Goal: Task Accomplishment & Management: Use online tool/utility

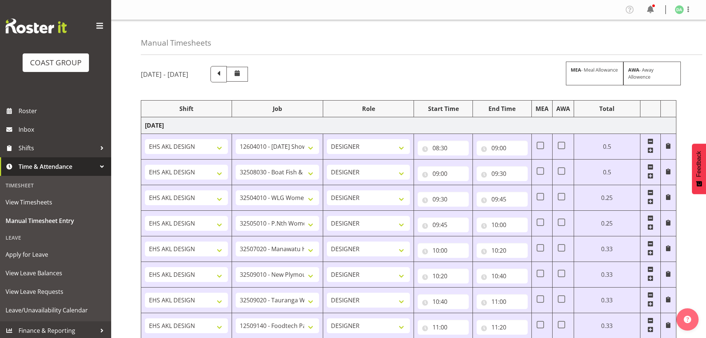
select select "10417"
select select "9138"
select select "8457"
select select "8458"
select select "8727"
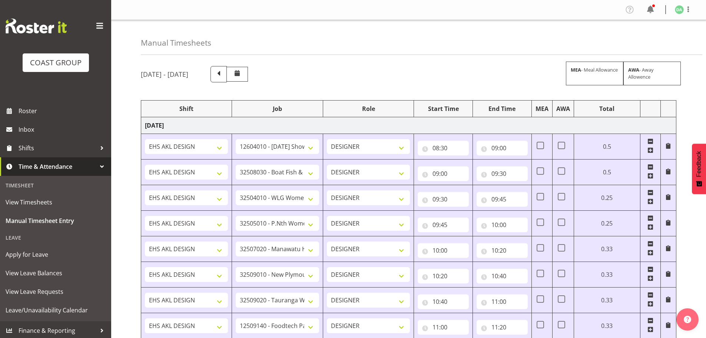
select select "8934"
select select "8967"
select select "9630"
select select "9082"
select select "9023"
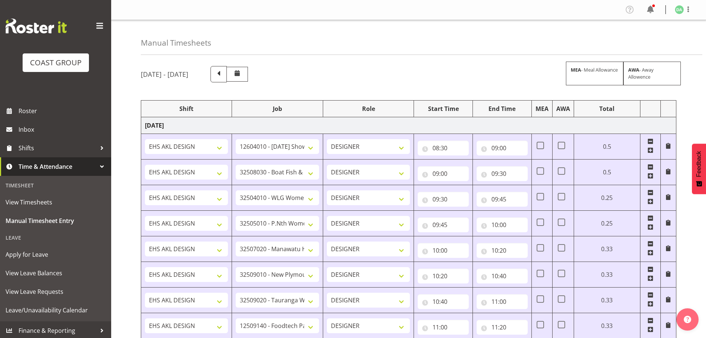
select select "8786"
select select "10382"
select select "8652"
select select "8514"
select select "8652"
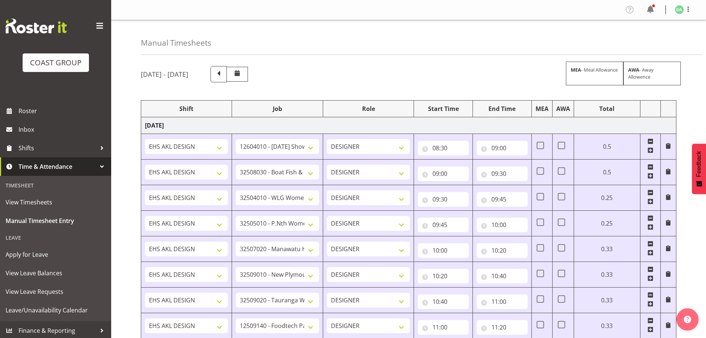
select select "10489"
select select "9410"
select select "10489"
select select "10269"
select select "9266"
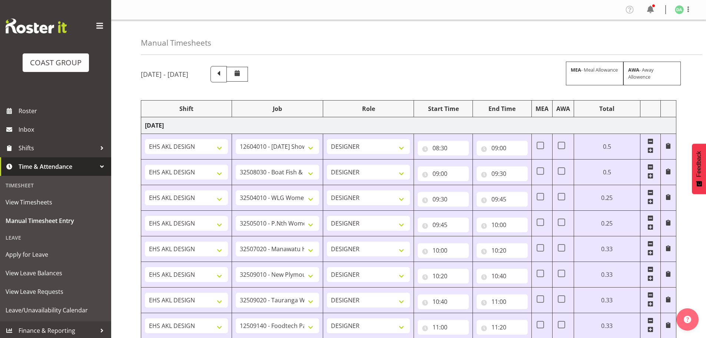
select select "10269"
select select "8654"
select select "10269"
select select "9321"
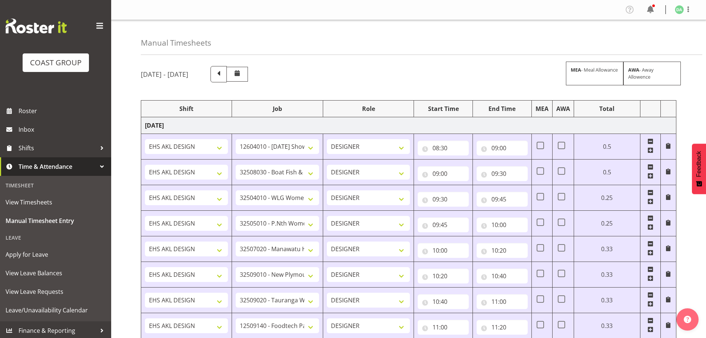
select select "9630"
select select "10172"
select select "8654"
select select "9141"
select select "10268"
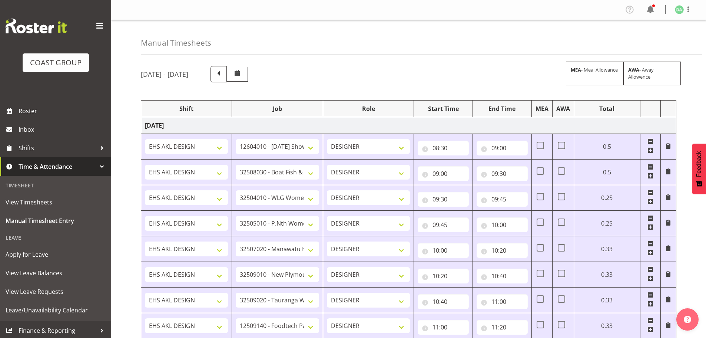
select select "10172"
select select "69"
